Goal: Task Accomplishment & Management: Manage account settings

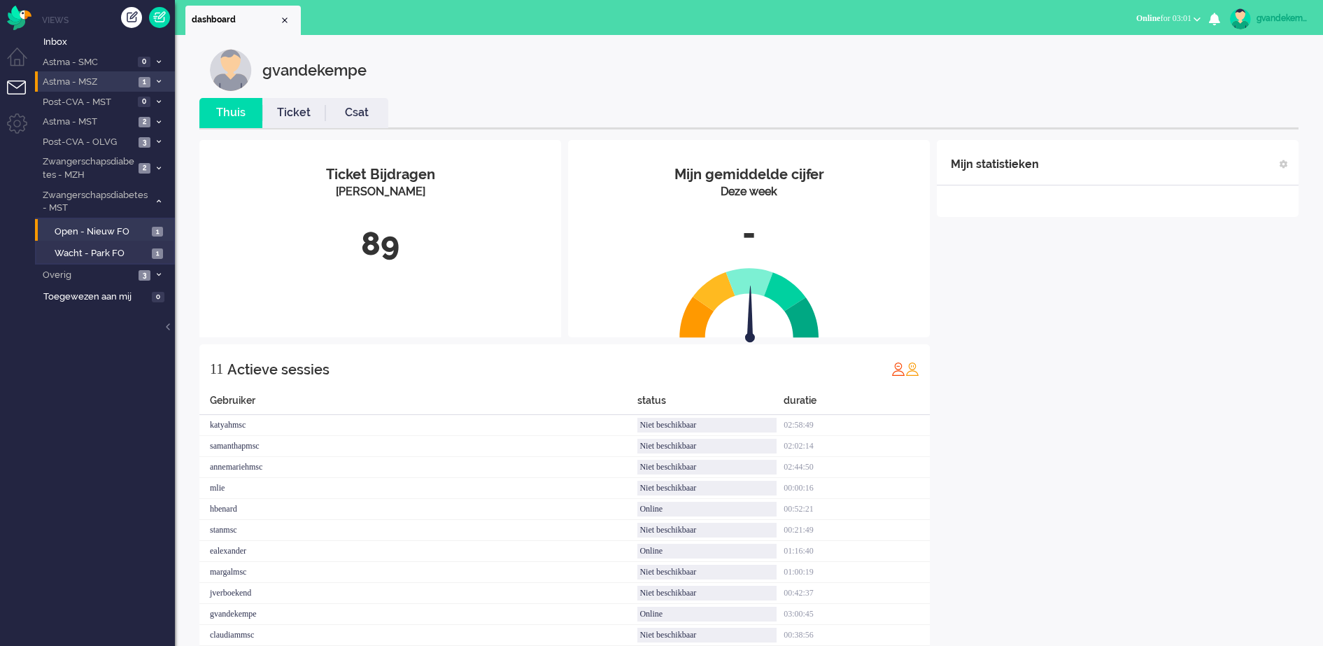
click at [157, 79] on icon at bounding box center [159, 81] width 4 height 5
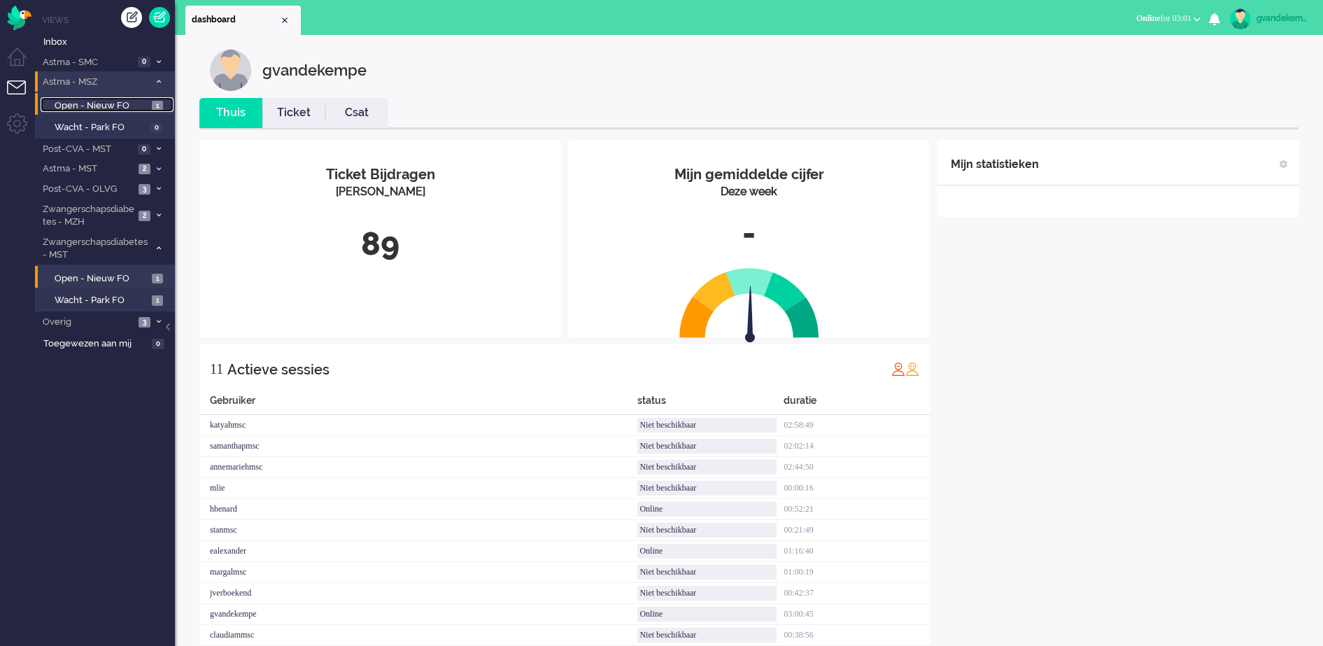
click at [148, 110] on link "Open - Nieuw FO 1" at bounding box center [107, 104] width 133 height 15
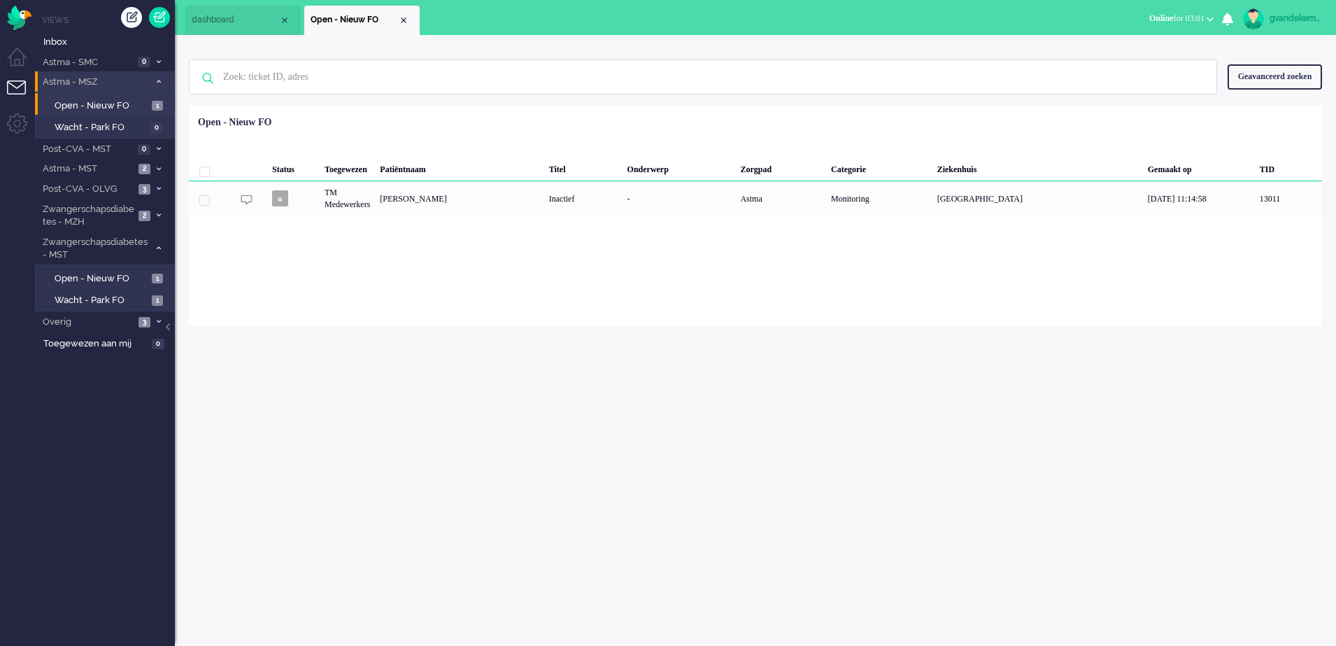
click at [157, 80] on icon at bounding box center [159, 81] width 4 height 5
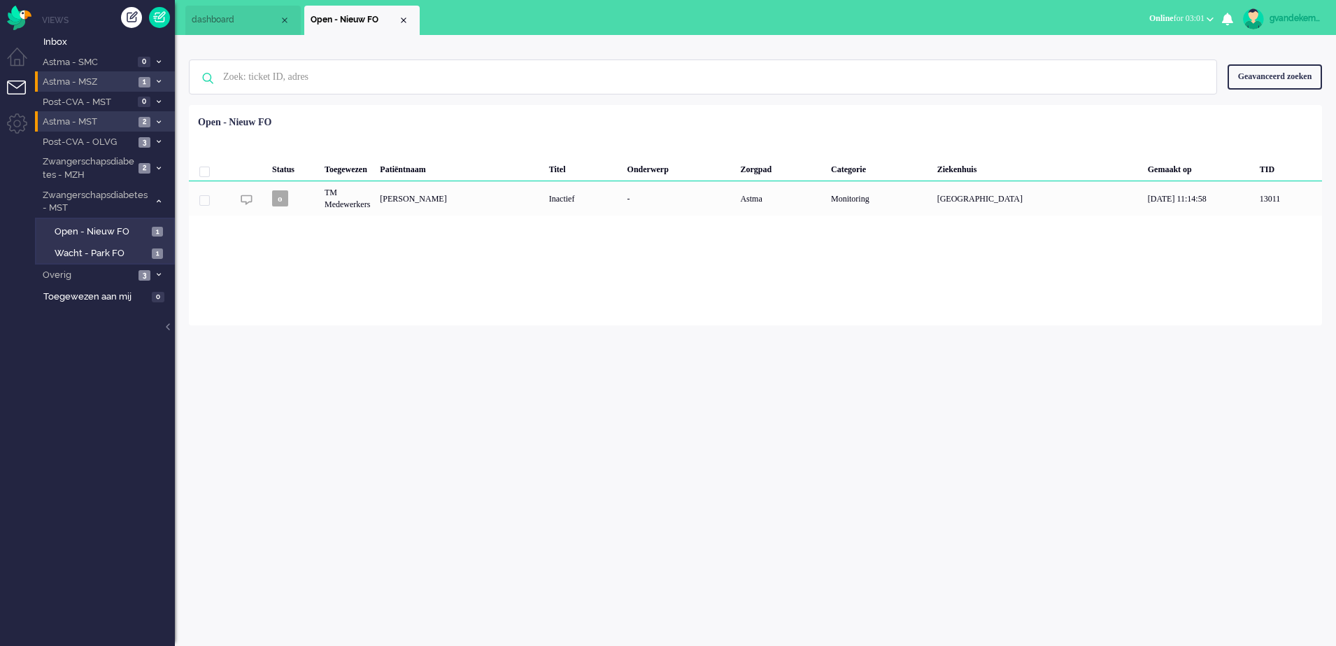
click at [157, 120] on icon at bounding box center [159, 122] width 4 height 5
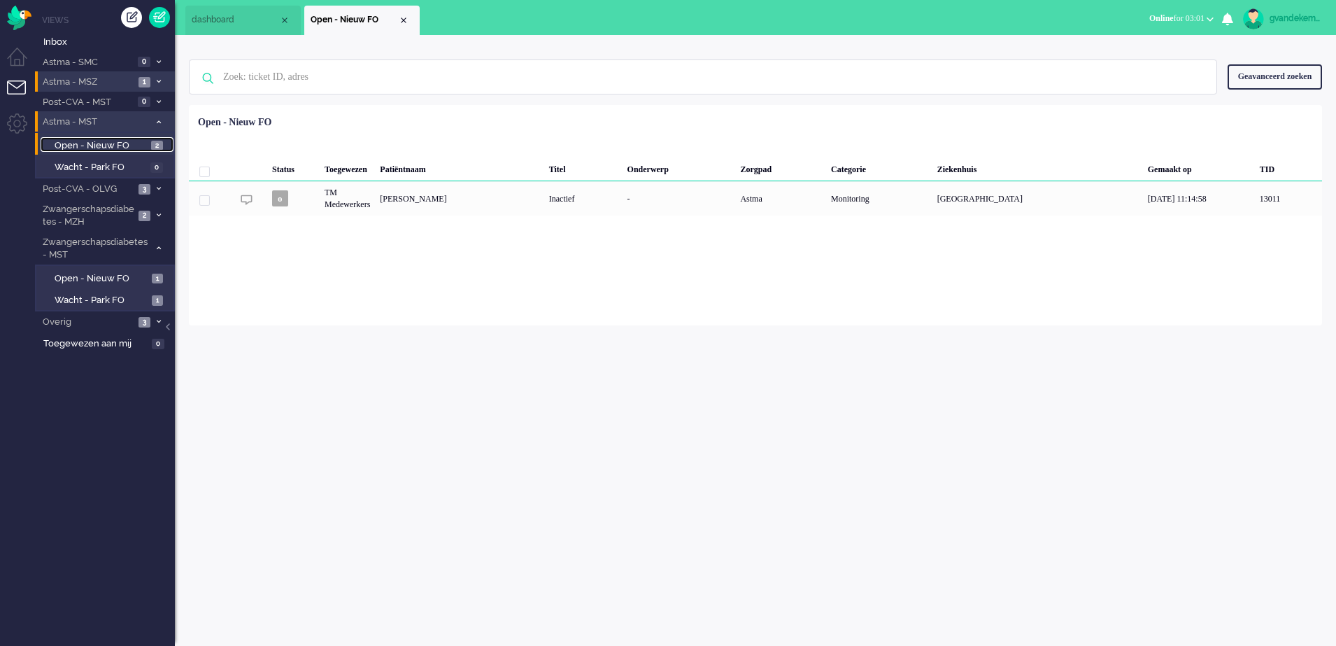
click at [143, 141] on span "Open - Nieuw FO" at bounding box center [101, 145] width 93 height 13
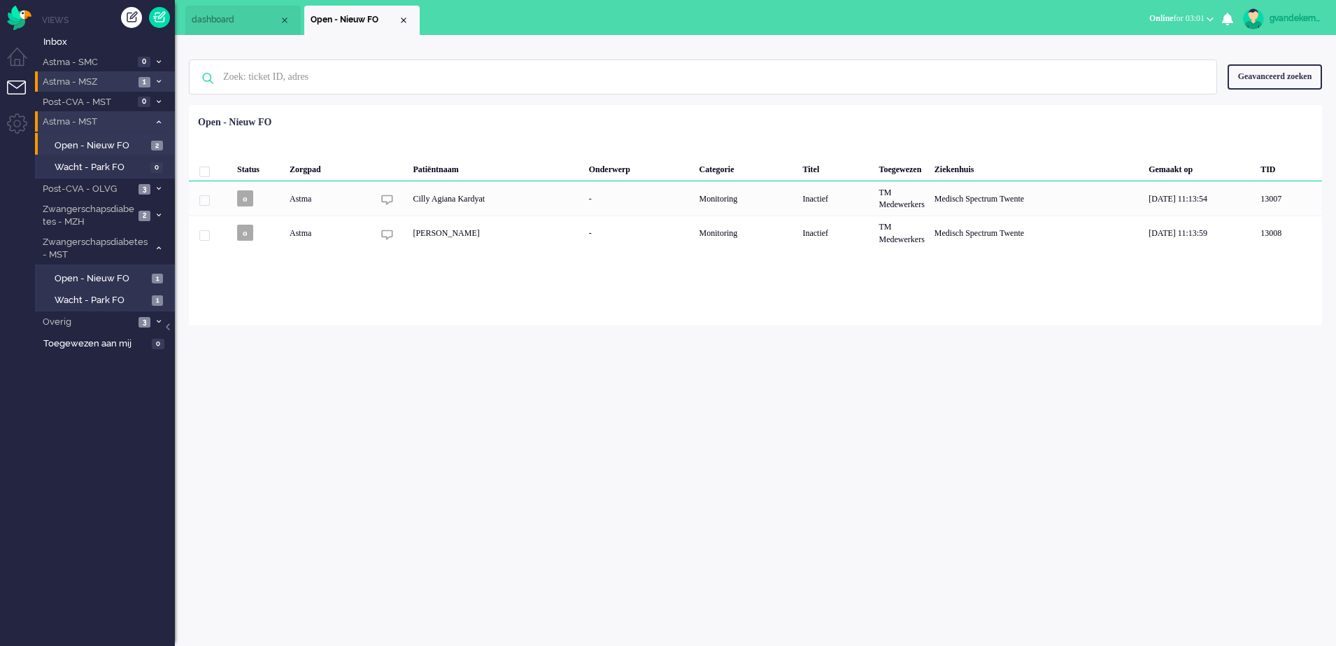
click at [158, 120] on icon at bounding box center [159, 122] width 4 height 5
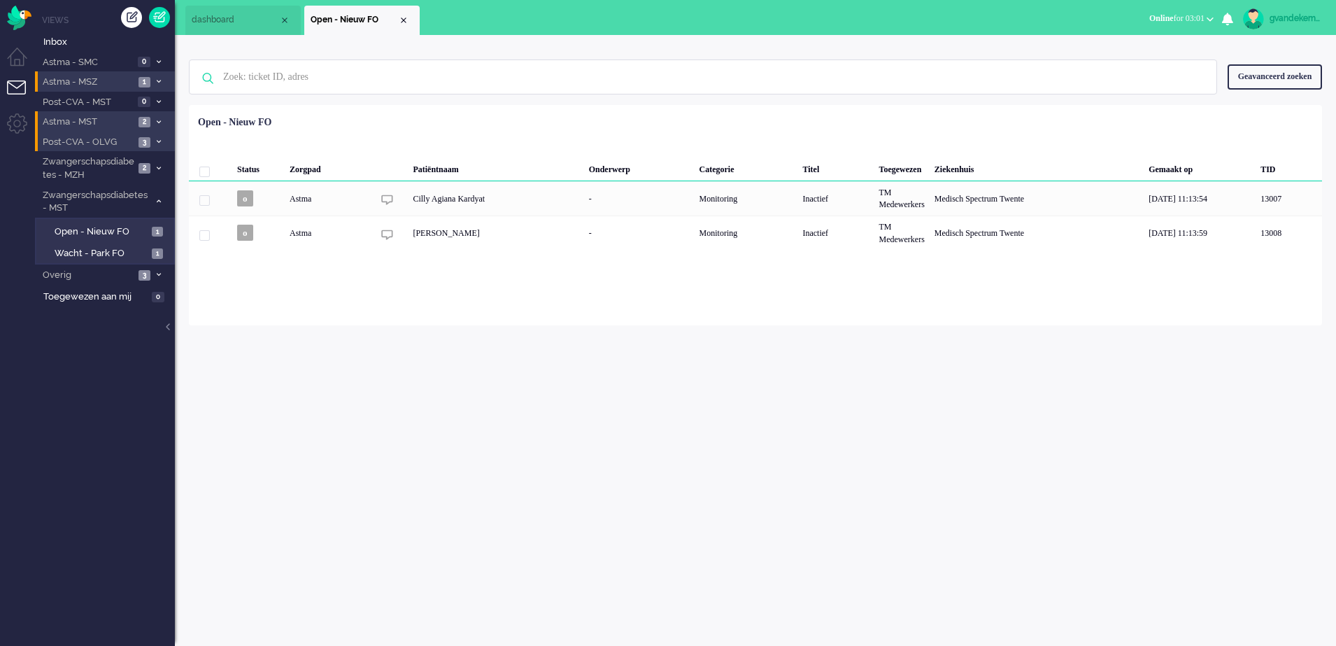
click at [157, 141] on icon at bounding box center [159, 141] width 4 height 5
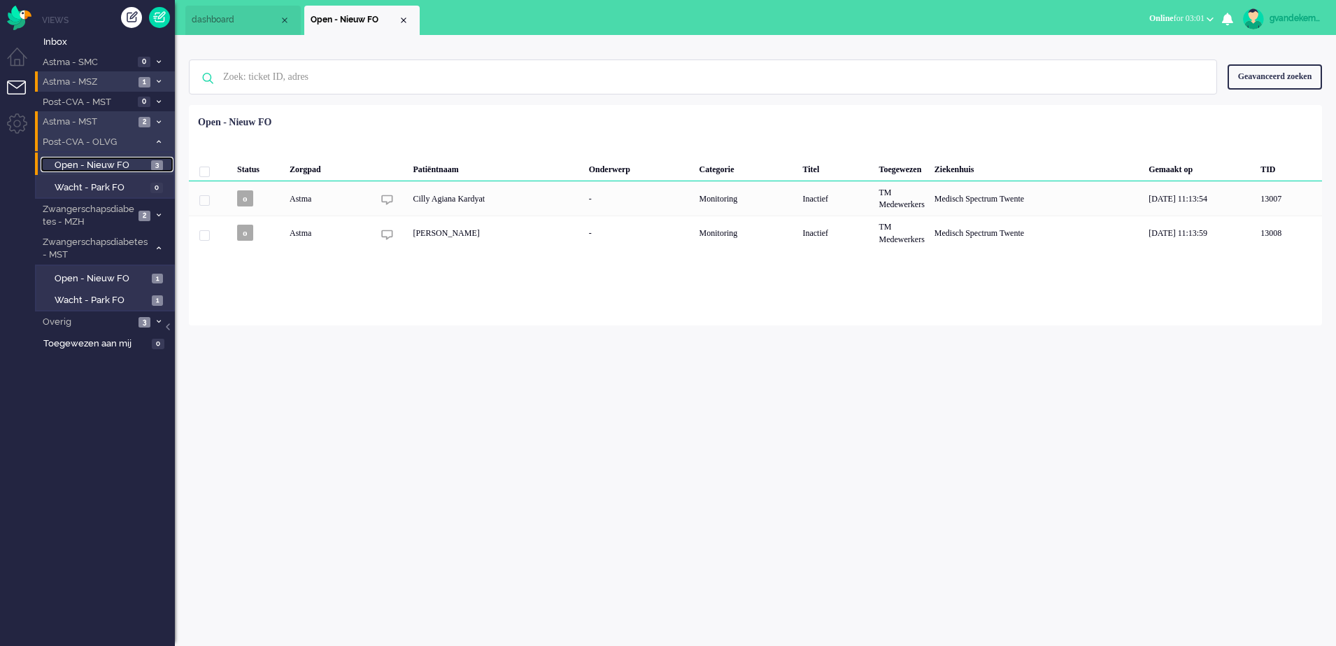
click at [134, 166] on span "Open - Nieuw FO" at bounding box center [101, 165] width 93 height 13
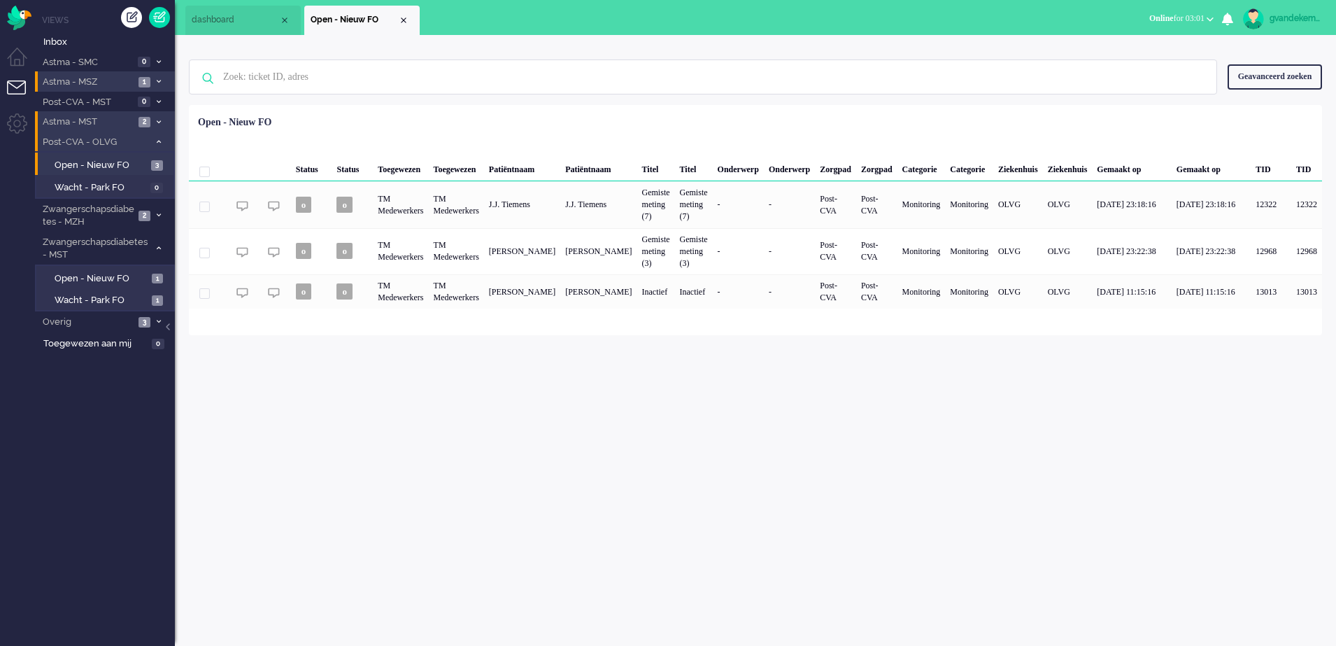
click at [157, 141] on icon at bounding box center [159, 141] width 4 height 5
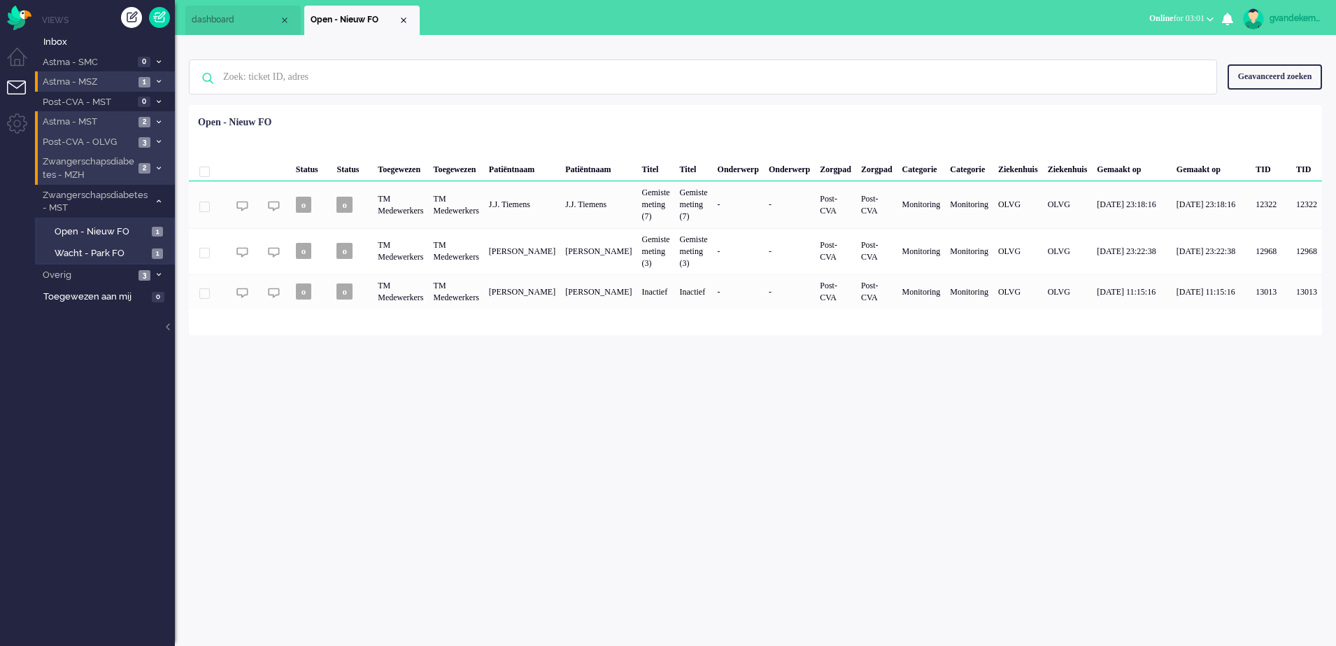
click at [157, 169] on icon at bounding box center [159, 168] width 4 height 5
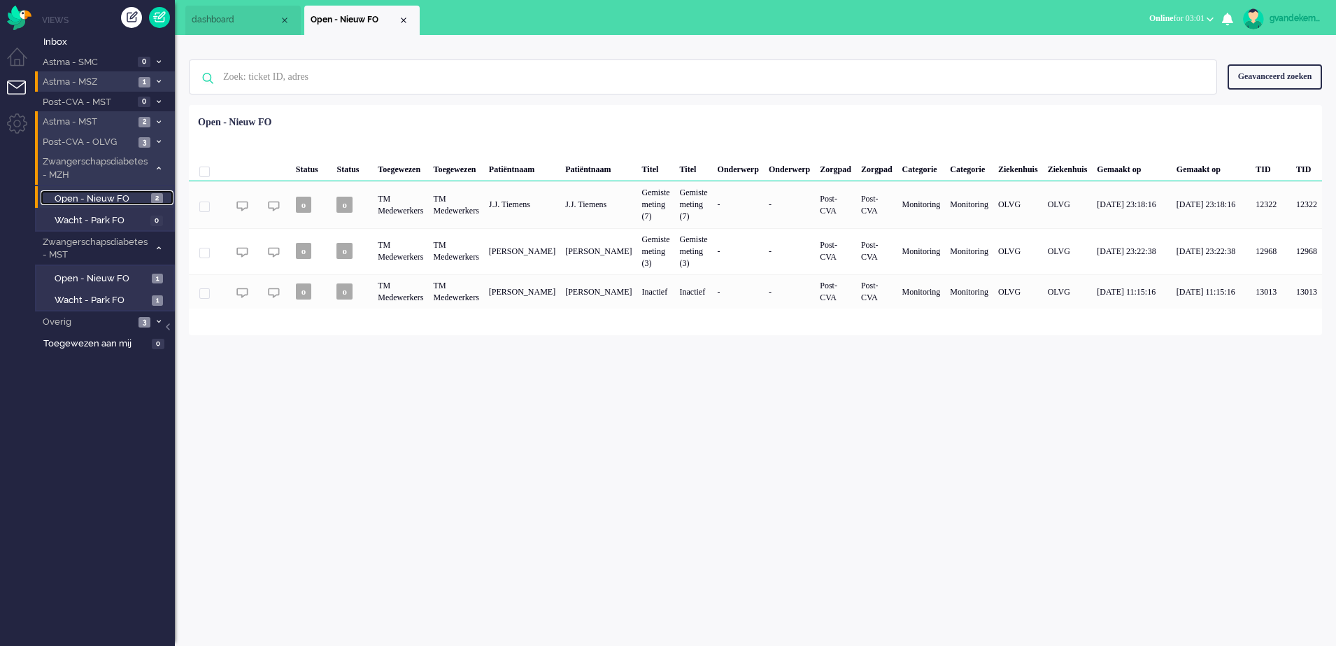
click at [149, 198] on link "Open - Nieuw FO 2" at bounding box center [107, 197] width 133 height 15
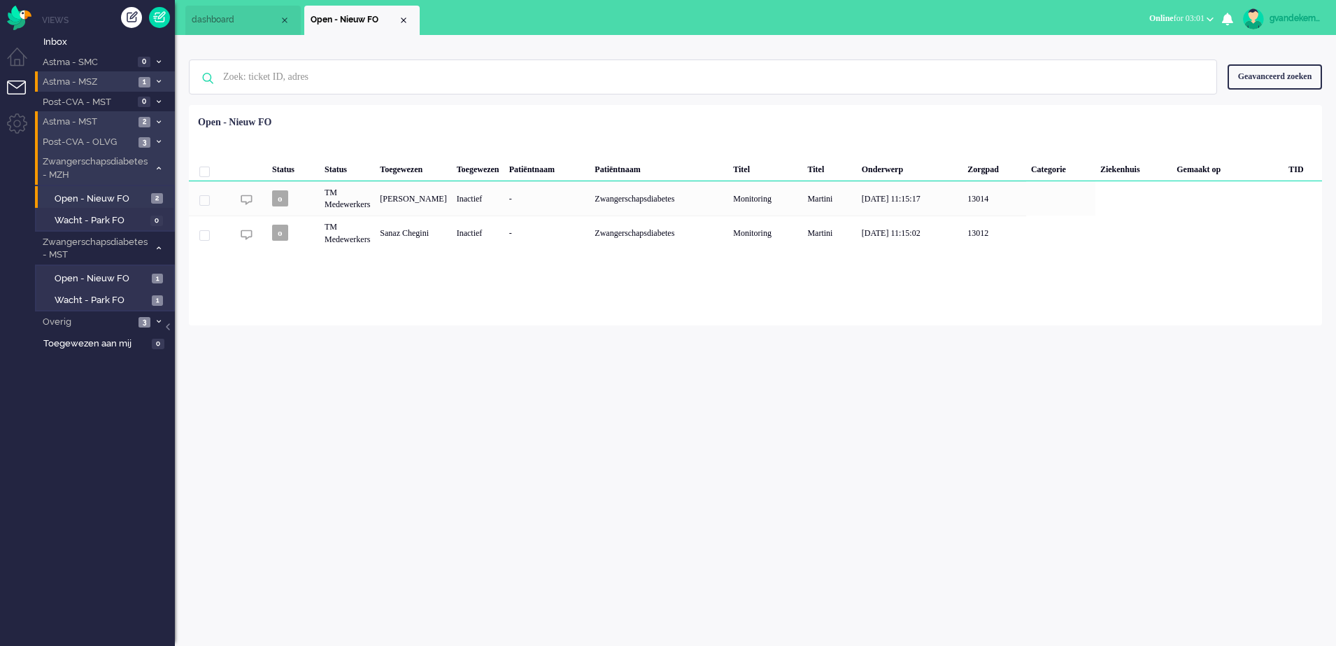
click at [158, 167] on icon at bounding box center [159, 168] width 4 height 5
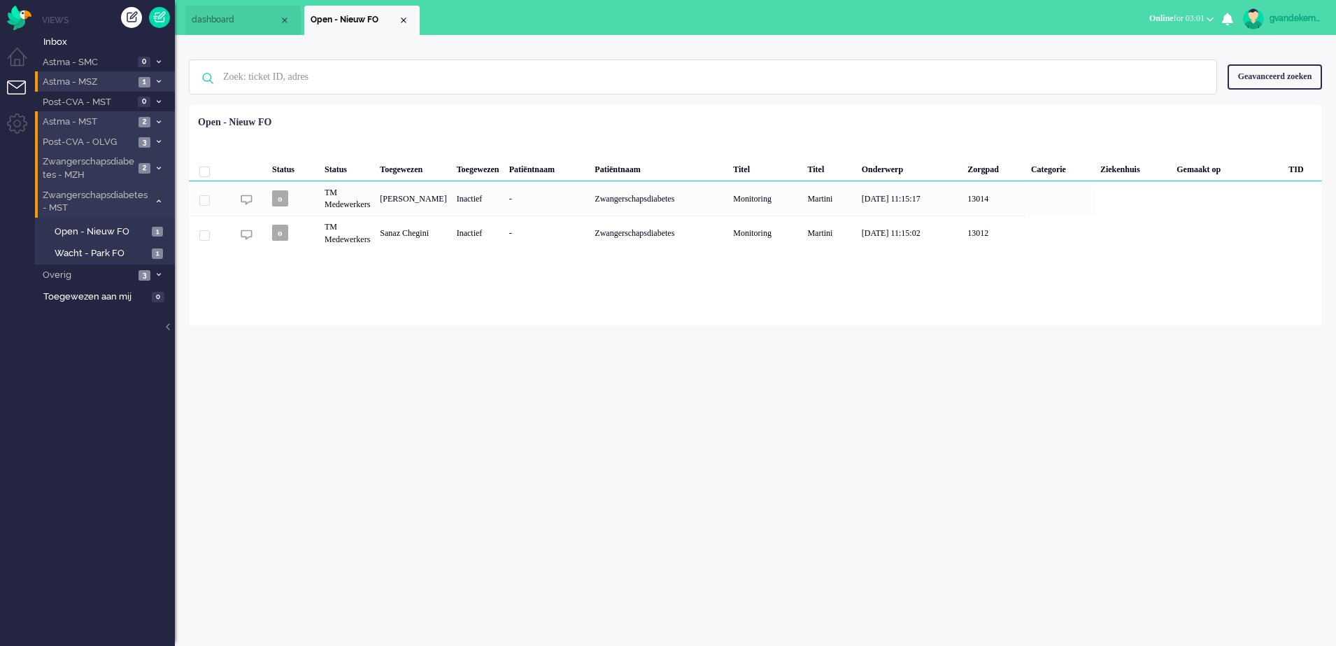
click at [157, 203] on icon at bounding box center [159, 201] width 4 height 5
click at [399, 20] on div "Close tab" at bounding box center [403, 20] width 11 height 11
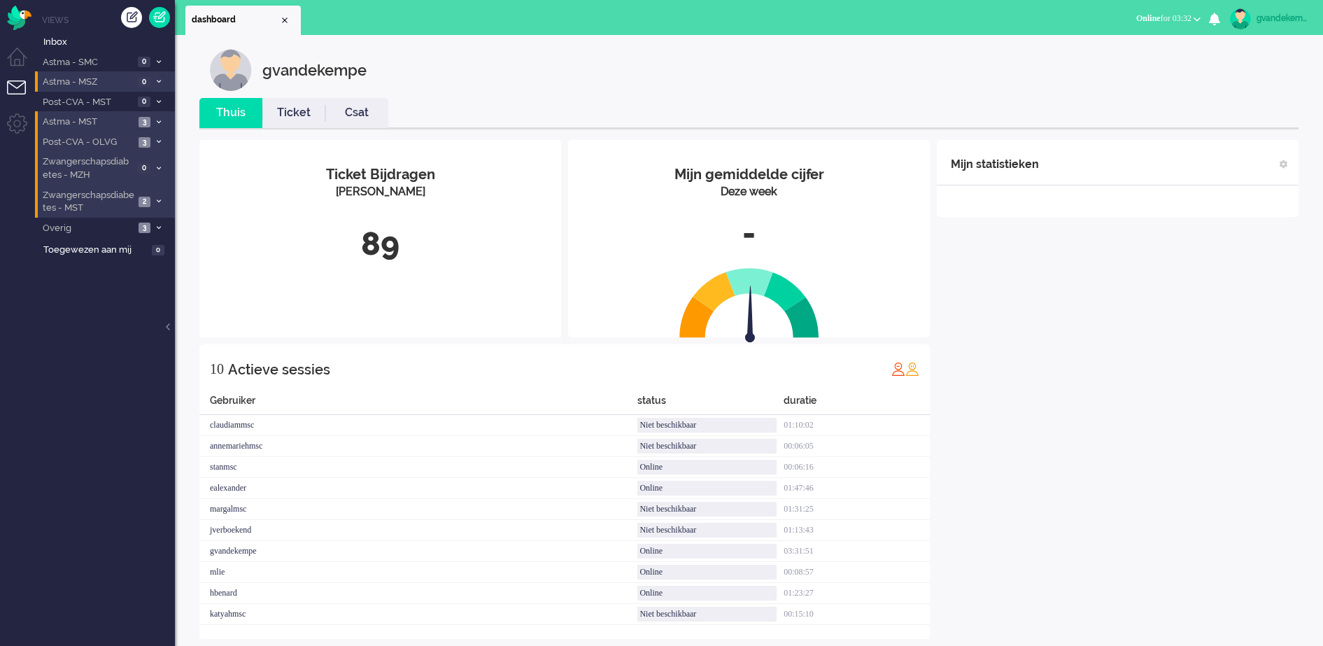
click at [1198, 19] on b "button" at bounding box center [1196, 19] width 7 height 5
